Goal: Task Accomplishment & Management: Use online tool/utility

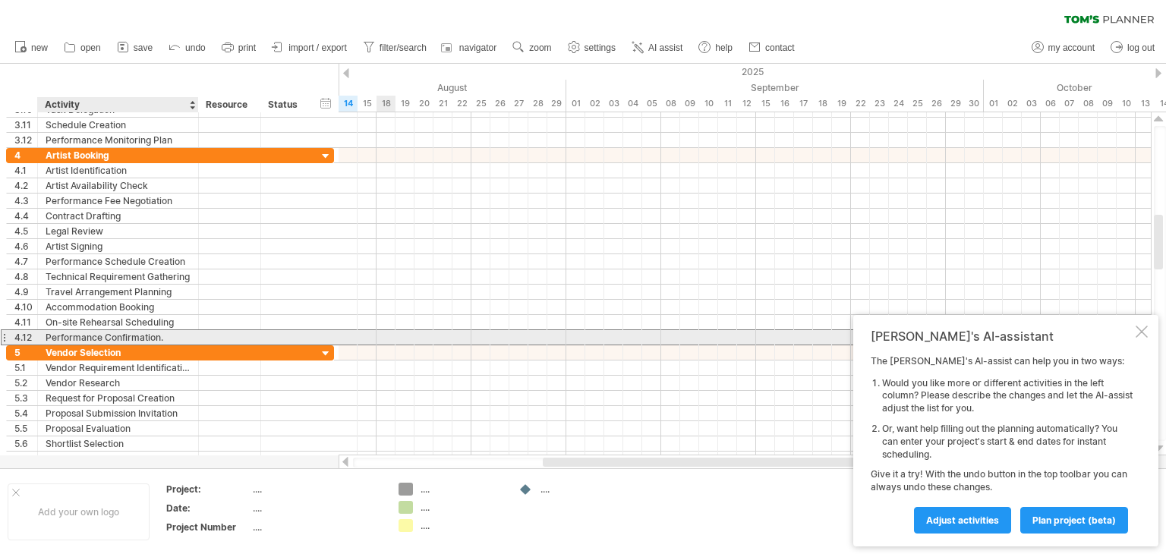
click at [54, 335] on div "Performance Confirmation." at bounding box center [118, 337] width 145 height 14
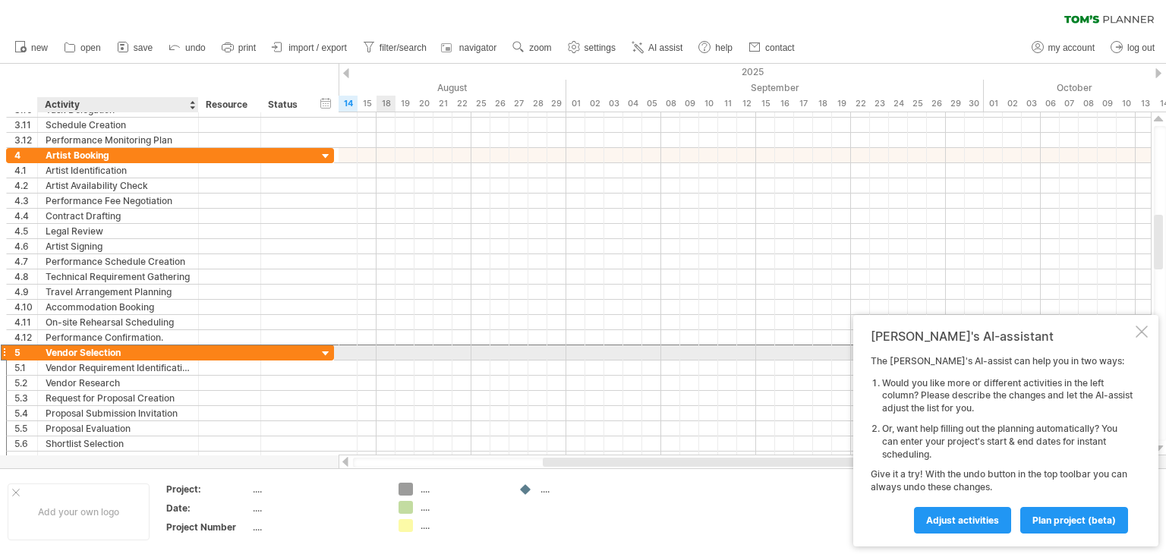
click at [94, 357] on div "**********" at bounding box center [170, 353] width 328 height 16
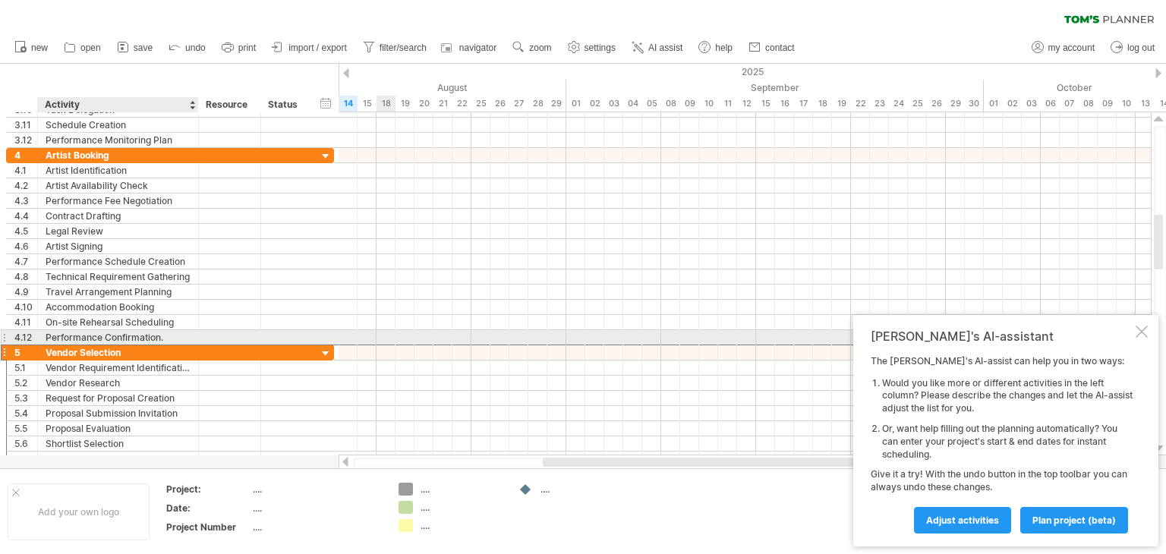
click at [55, 336] on div "Performance Confirmation." at bounding box center [118, 337] width 145 height 14
click at [46, 336] on input "**********" at bounding box center [118, 337] width 145 height 14
drag, startPoint x: 46, startPoint y: 334, endPoint x: 159, endPoint y: 339, distance: 113.2
click at [159, 339] on input "**********" at bounding box center [118, 337] width 145 height 14
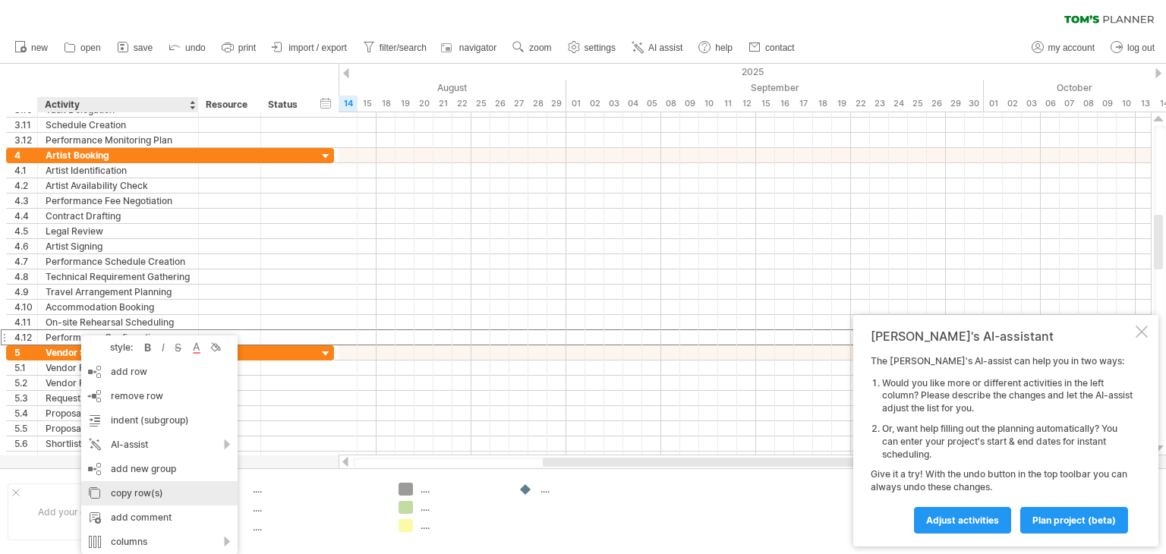
click at [121, 494] on div "copy row(s)" at bounding box center [159, 493] width 156 height 24
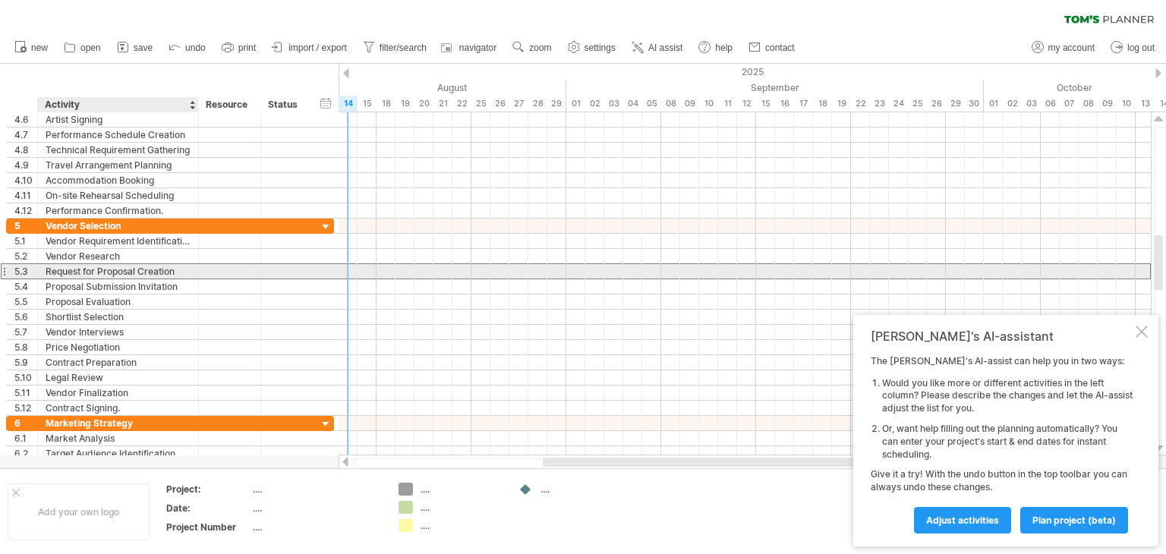
click at [53, 274] on div "Request for Proposal Creation" at bounding box center [118, 271] width 145 height 14
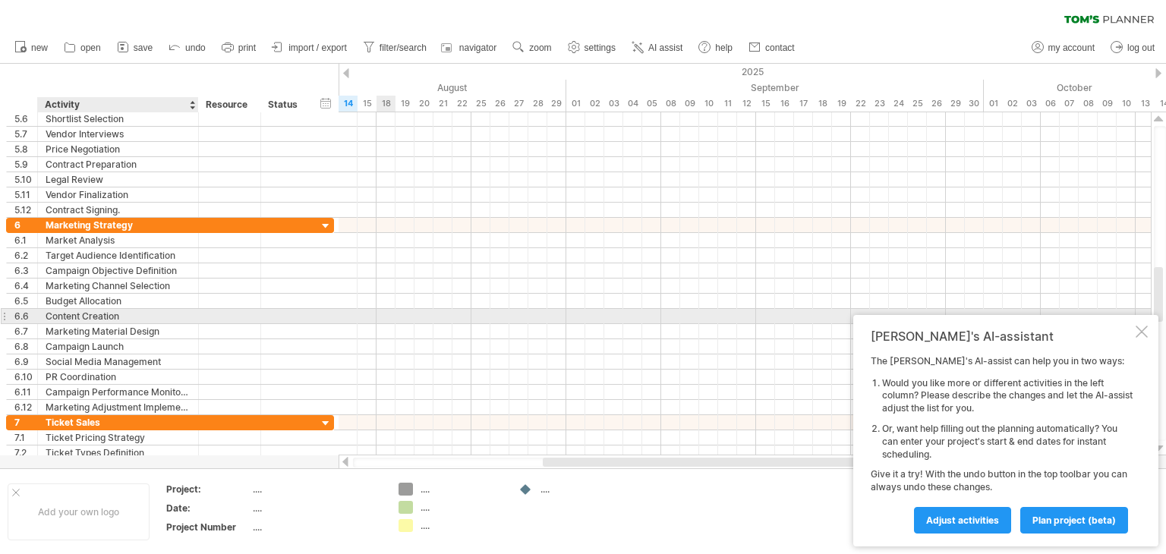
click at [381, 324] on div at bounding box center [745, 331] width 812 height 15
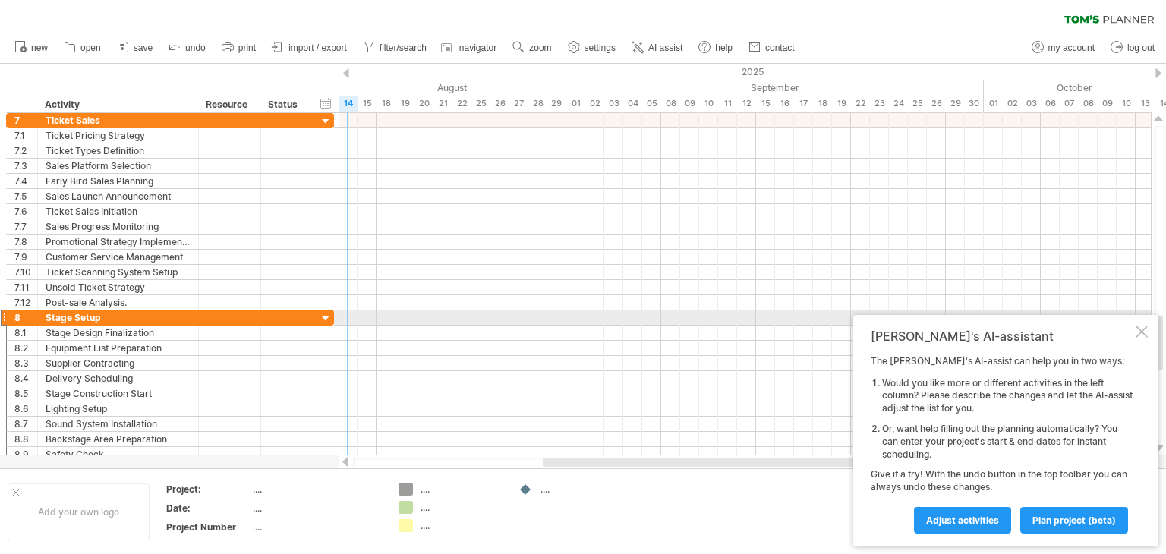
drag, startPoint x: 336, startPoint y: 320, endPoint x: 336, endPoint y: 308, distance: 12.1
click at [334, 310] on div "**********" at bounding box center [170, 318] width 328 height 16
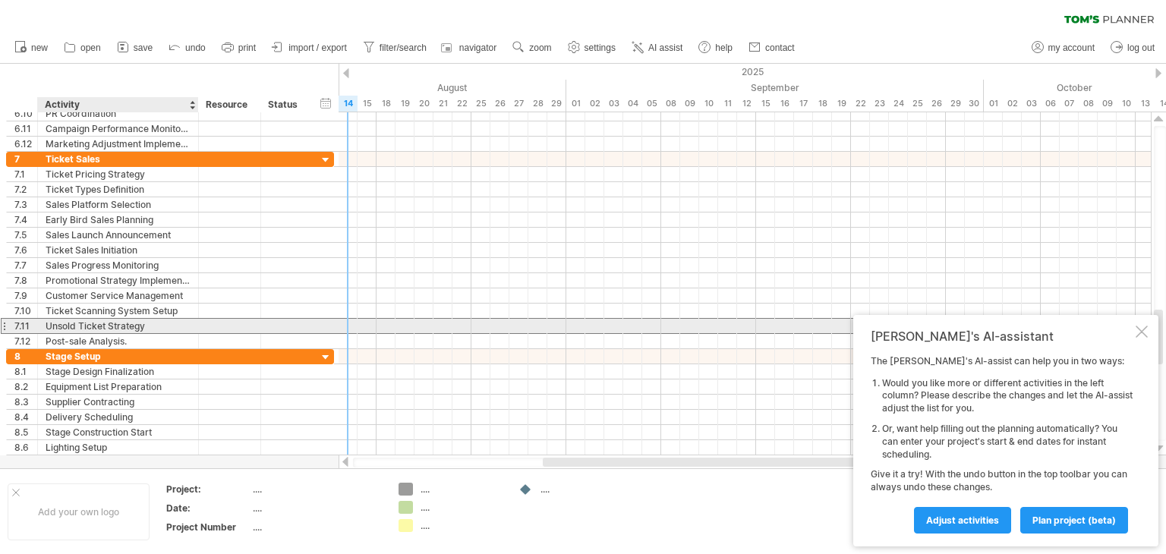
click at [59, 327] on div "Unsold Ticket Strategy" at bounding box center [118, 326] width 145 height 14
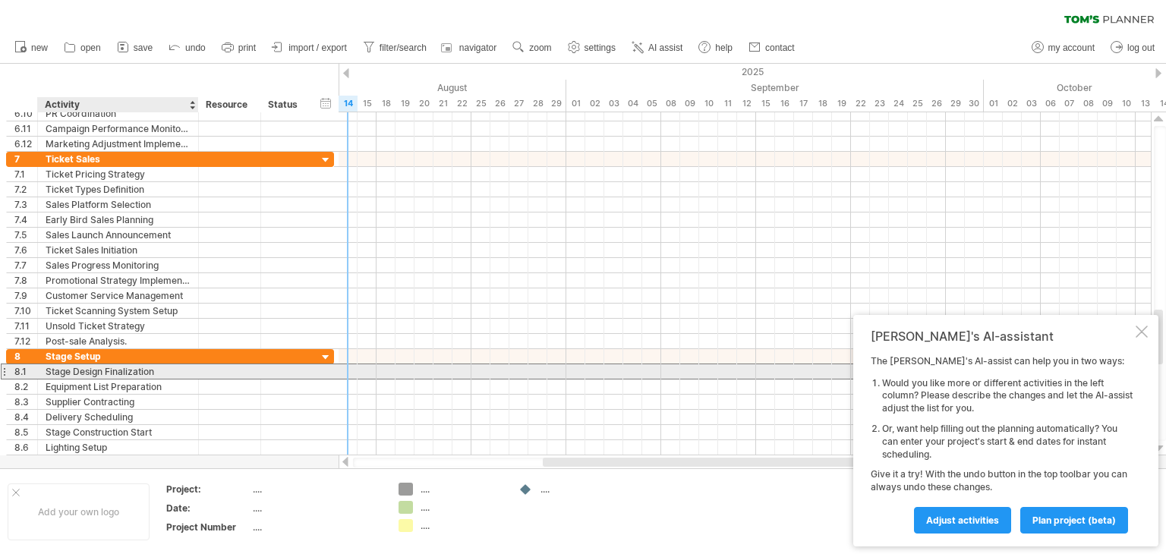
click at [184, 367] on div "Stage Design Finalization" at bounding box center [118, 371] width 145 height 14
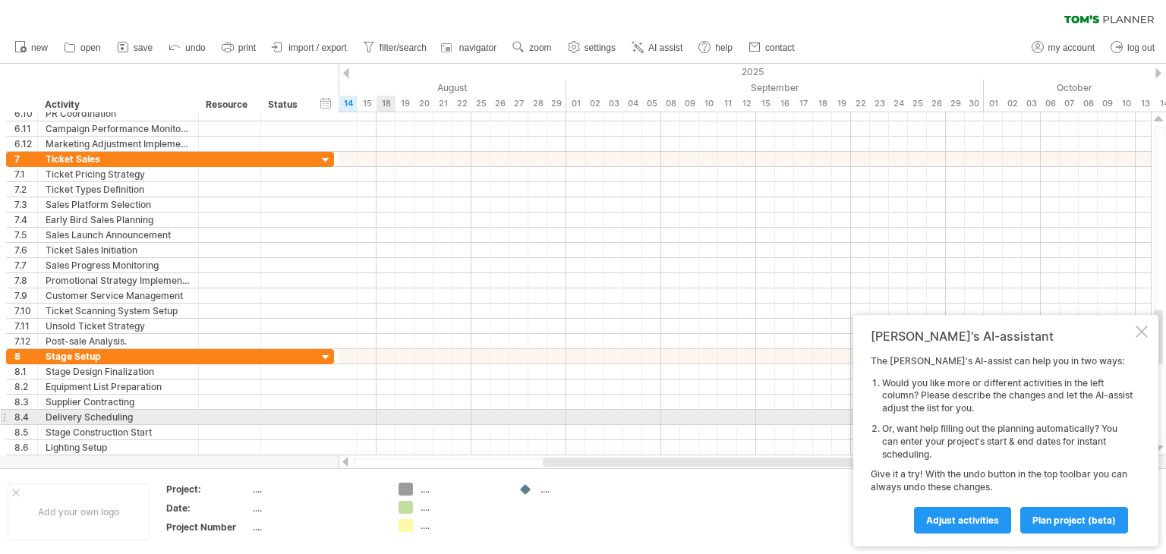
click at [385, 419] on div at bounding box center [745, 417] width 812 height 15
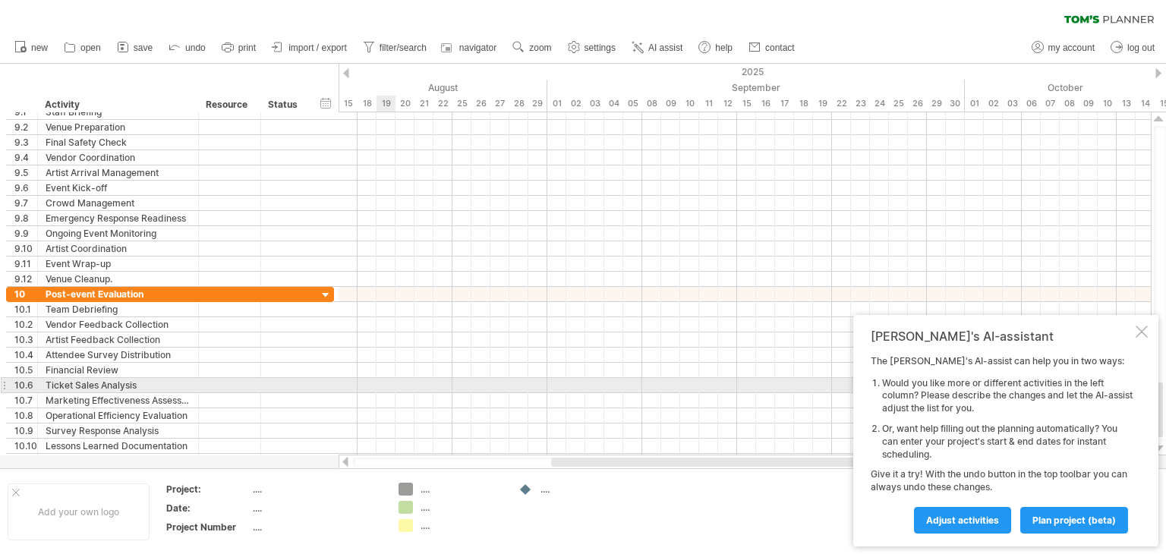
click at [380, 380] on div at bounding box center [745, 385] width 812 height 15
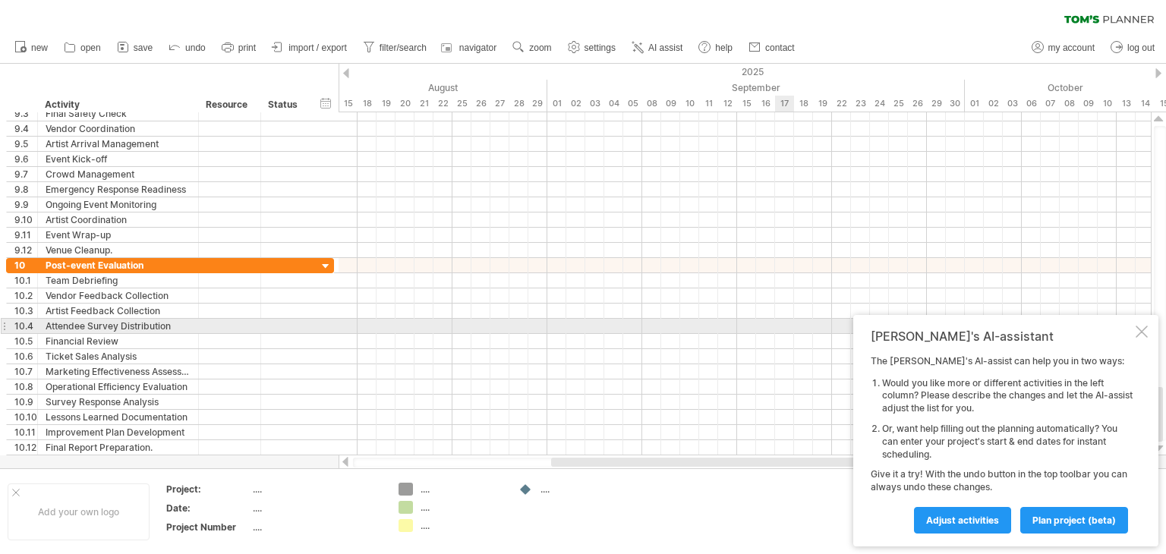
click at [1142, 329] on div at bounding box center [1142, 332] width 12 height 12
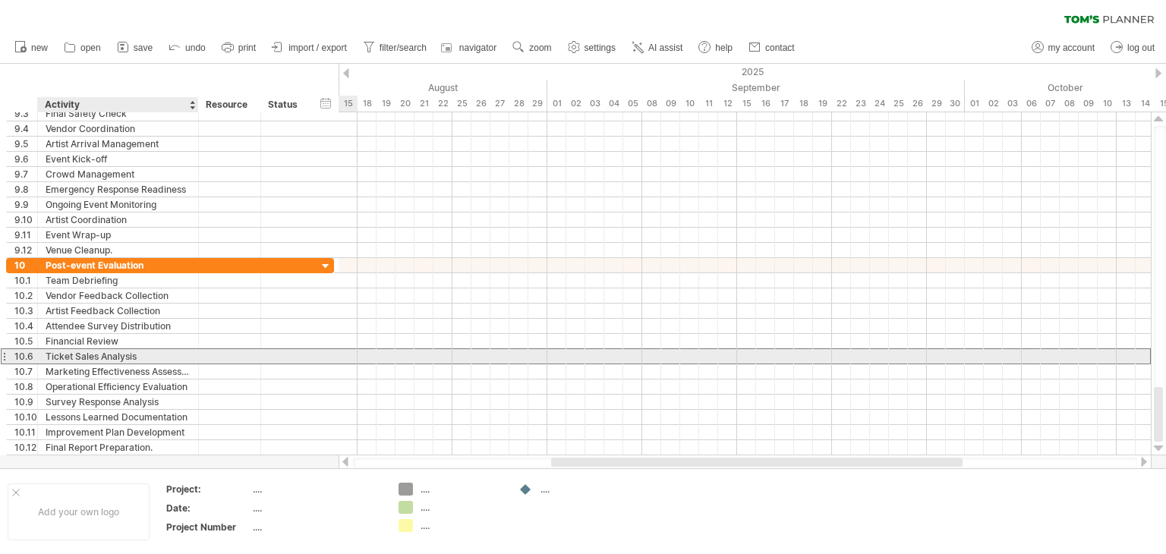
click at [94, 358] on div "Ticket Sales Analysis" at bounding box center [118, 356] width 145 height 14
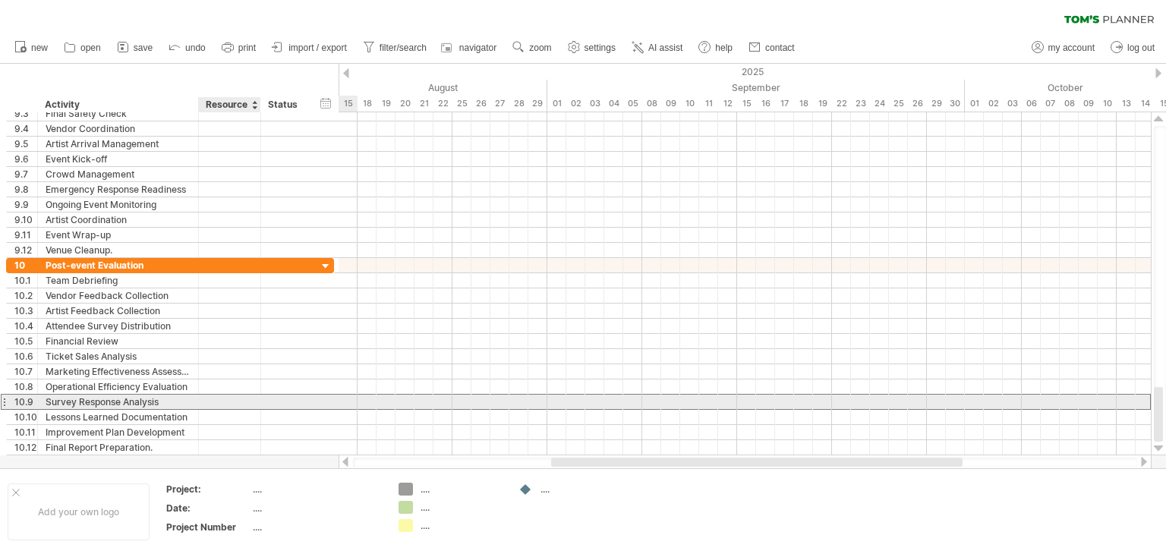
click at [247, 402] on div at bounding box center [229, 402] width 46 height 14
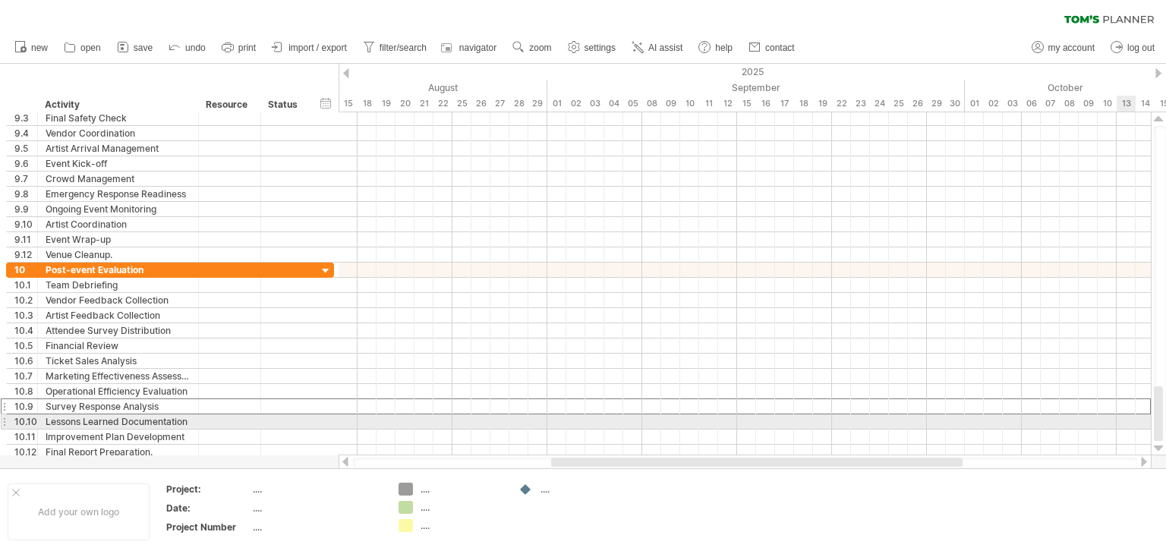
drag, startPoint x: 1155, startPoint y: 418, endPoint x: 1128, endPoint y: 425, distance: 27.4
click at [1128, 425] on div "Trying to reach [DOMAIN_NAME] Connected again... 0% clear filter new 1" at bounding box center [583, 277] width 1166 height 554
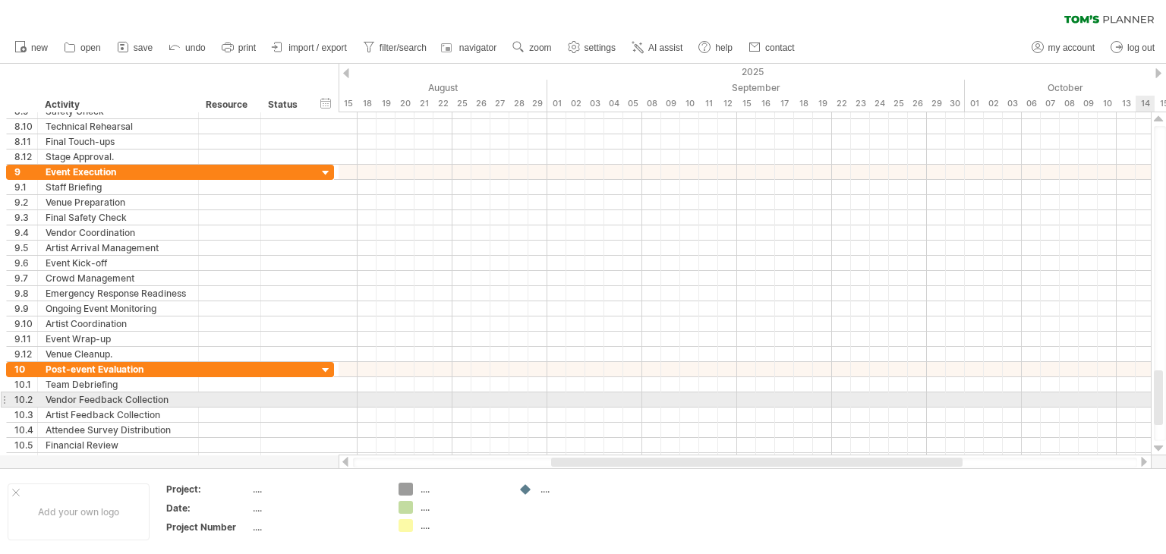
drag, startPoint x: 1160, startPoint y: 408, endPoint x: 1156, endPoint y: 392, distance: 17.1
click at [1156, 392] on div at bounding box center [1158, 397] width 9 height 55
